Goal: Task Accomplishment & Management: Manage account settings

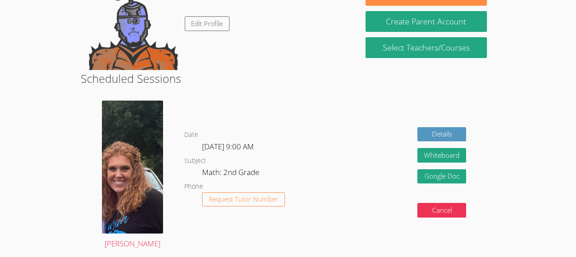
scroll to position [71, 0]
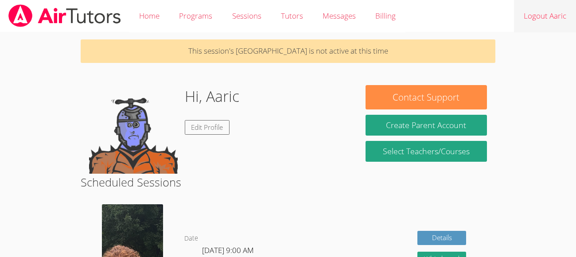
click at [554, 15] on link "Logout Aaric" at bounding box center [545, 16] width 62 height 32
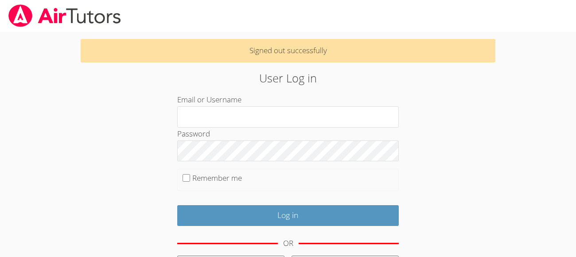
type input "adaeriont"
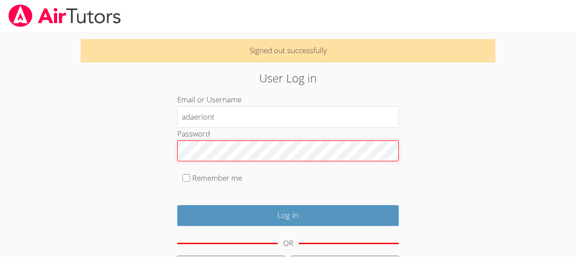
click at [177, 205] on input "Log in" at bounding box center [287, 215] width 221 height 21
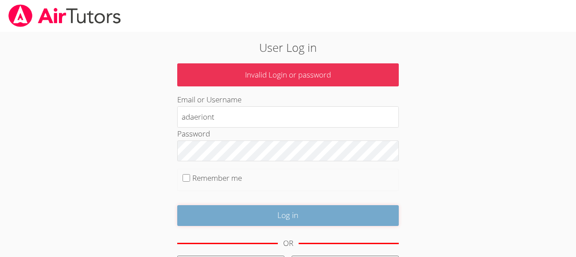
click at [313, 211] on input "Log in" at bounding box center [287, 215] width 221 height 21
